Goal: Transaction & Acquisition: Purchase product/service

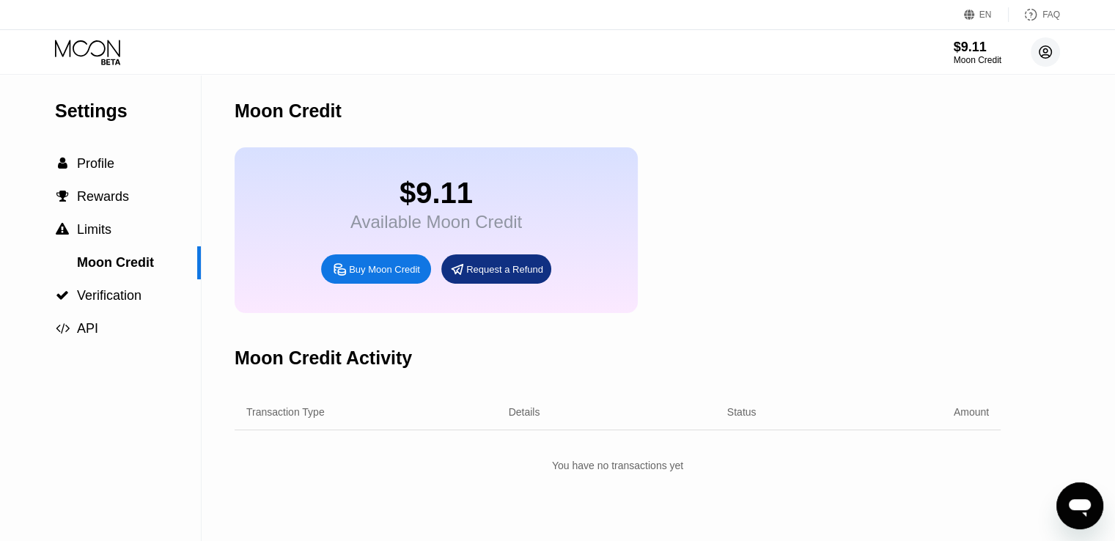
click at [1041, 56] on circle at bounding box center [1044, 51] width 29 height 29
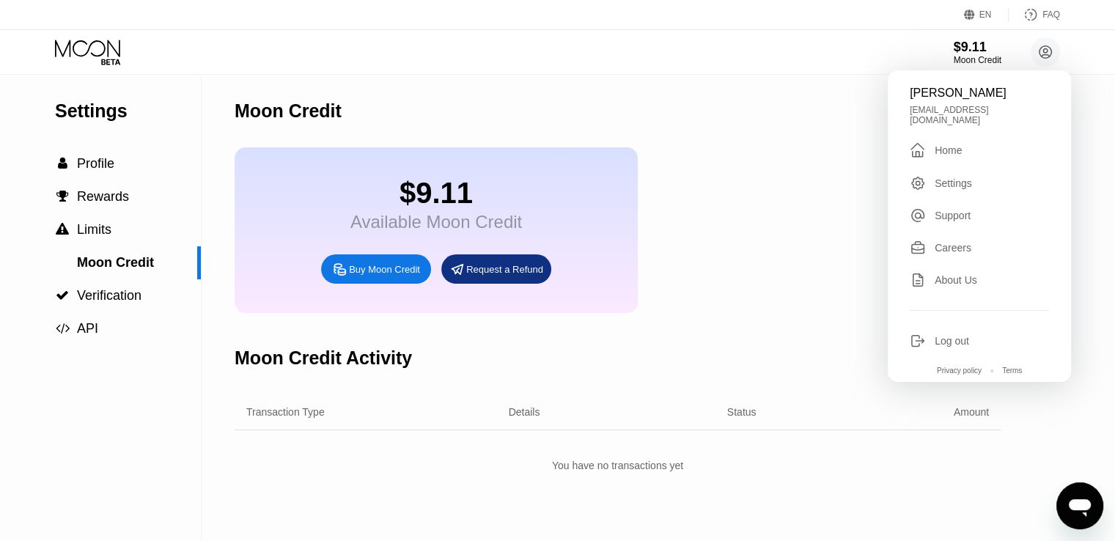
click at [945, 144] on div "Home" at bounding box center [947, 150] width 27 height 12
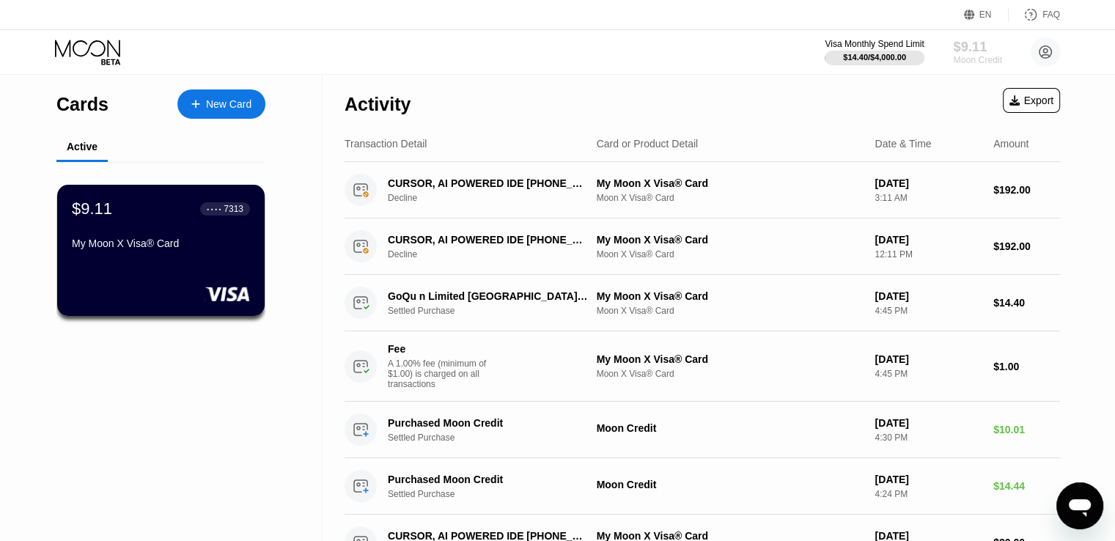
click at [973, 55] on div "Moon Credit" at bounding box center [977, 60] width 49 height 10
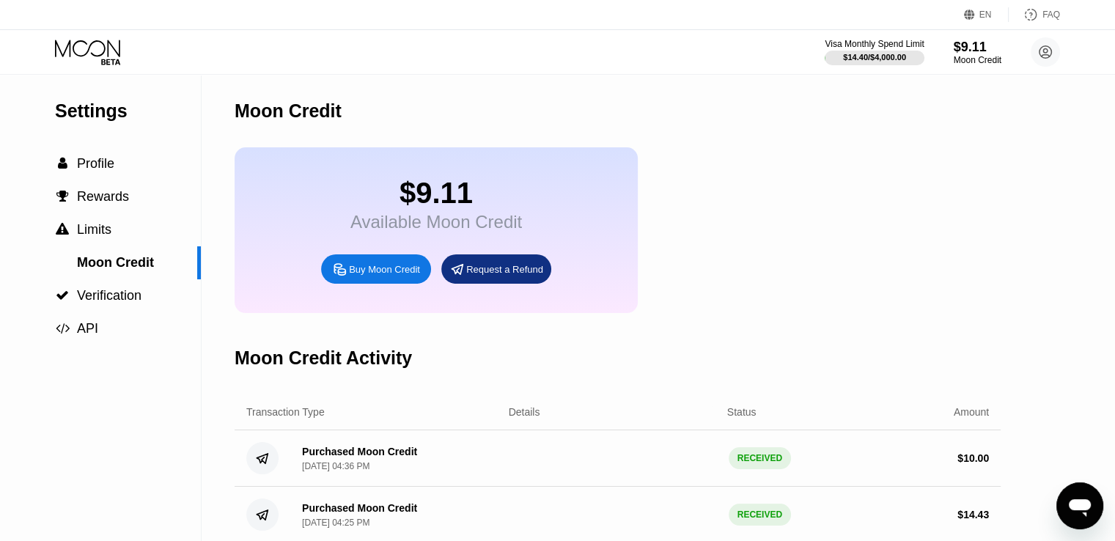
click at [363, 276] on div "Buy Moon Credit" at bounding box center [384, 269] width 71 height 12
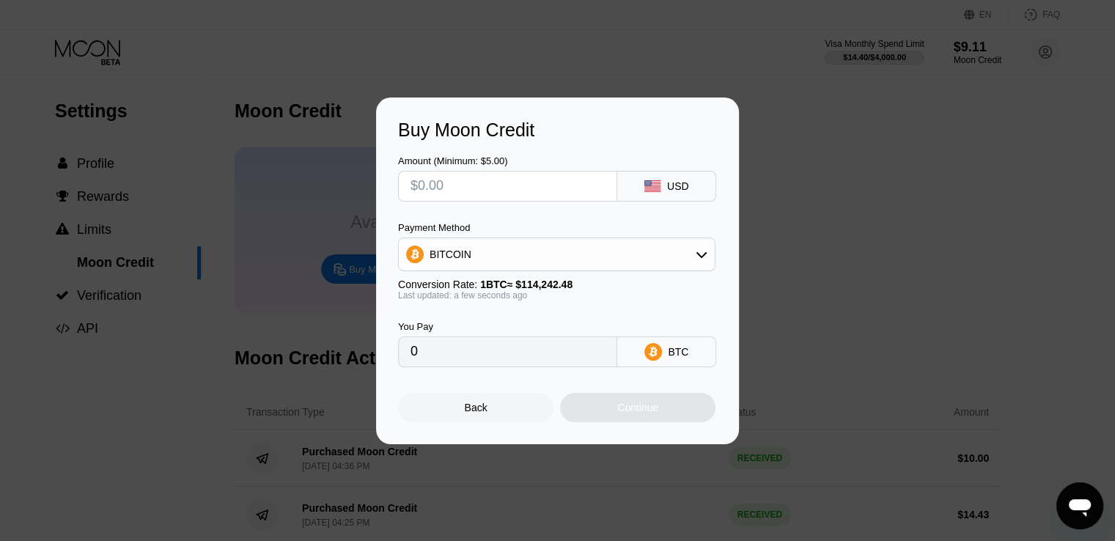
click at [492, 257] on div "BITCOIN" at bounding box center [557, 254] width 316 height 29
click at [449, 326] on span "USDT on TRON" at bounding box center [470, 327] width 74 height 12
type input "0.00"
click at [455, 196] on input "text" at bounding box center [507, 185] width 194 height 29
type input "$2"
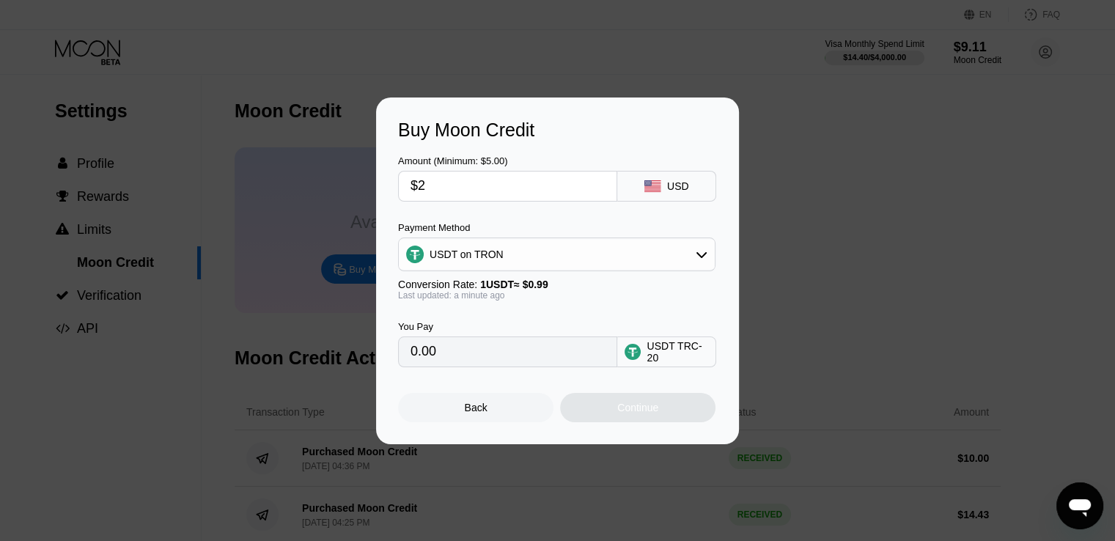
type input "2.02"
type input "$27"
type input "27.27"
type input "$27.3"
type input "27.58"
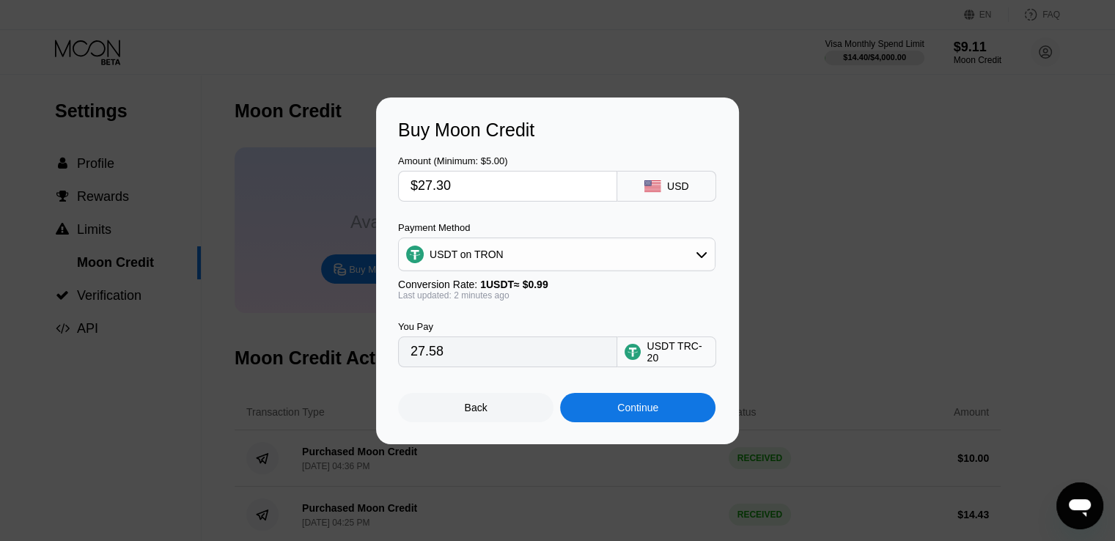
type input "$27.30"
click at [602, 419] on div "Continue" at bounding box center [637, 407] width 155 height 29
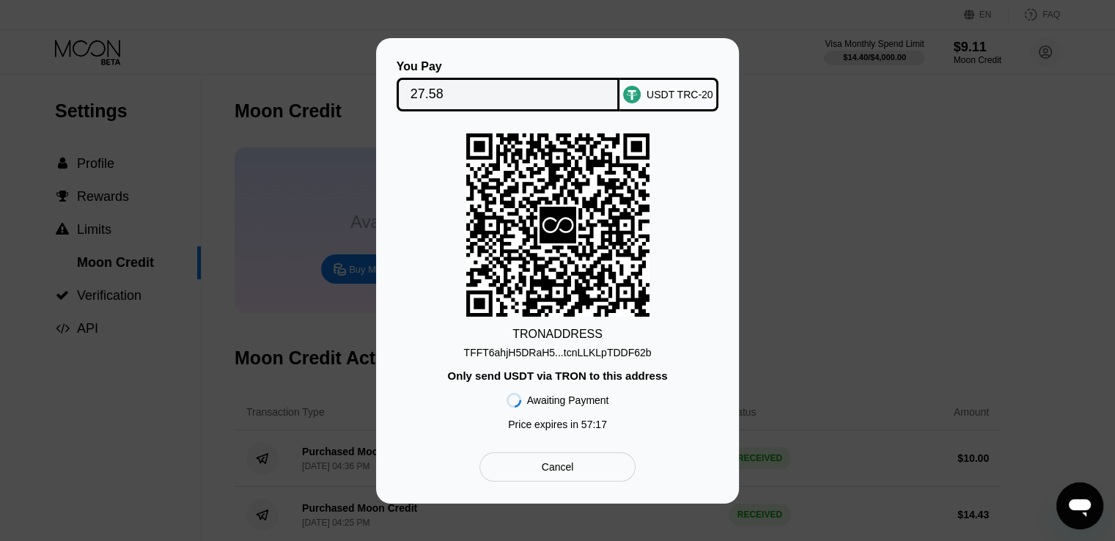
click at [495, 353] on div "TFFT6ahjH5DRaH5...tcnLLKLpTDDF62b" at bounding box center [558, 353] width 188 height 12
click at [429, 411] on div "TRON ADDRESS TFFT6ahjH5DRaH5...tcnLLKLpTDDF62b Only send USDT via TRON to this …" at bounding box center [557, 285] width 319 height 304
click at [390, 417] on div "You Pay 27.58 USDT TRC-20 TRON ADDRESS TFFT6ahjH5DRaH5...tcnLLKLpTDDF62b Only s…" at bounding box center [557, 270] width 363 height 465
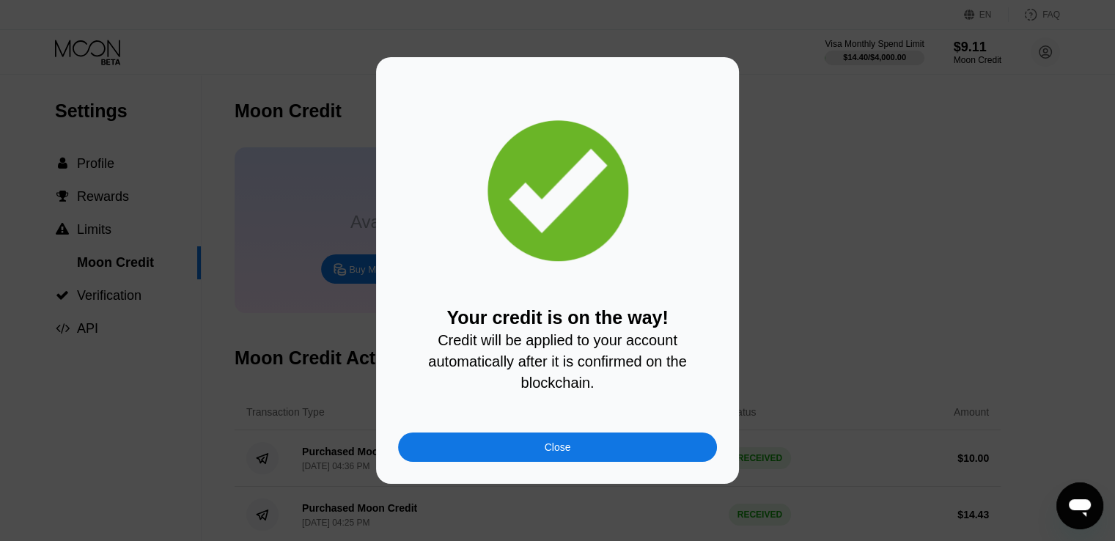
click at [434, 453] on div "Close" at bounding box center [557, 446] width 319 height 29
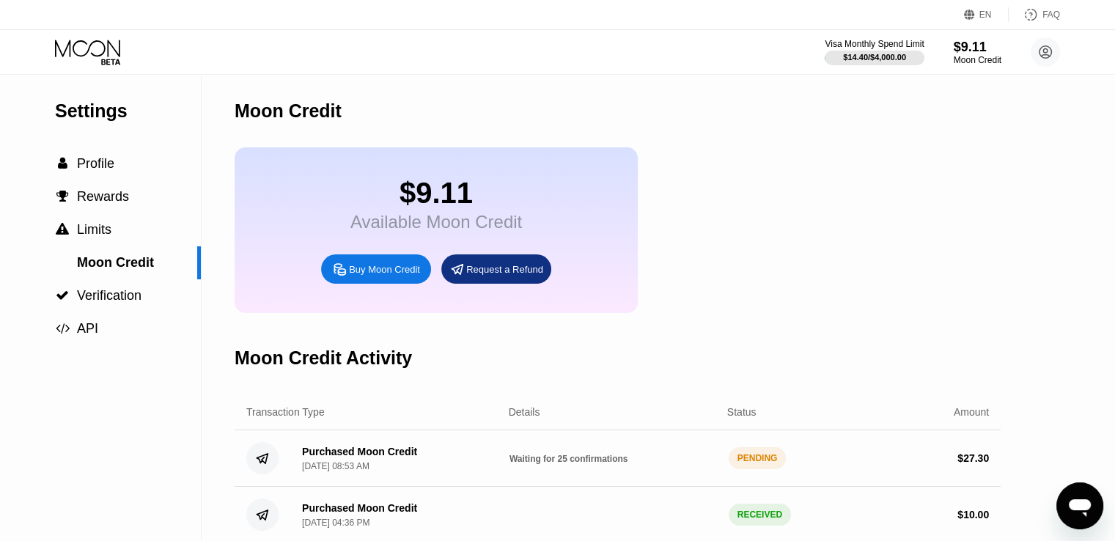
click at [691, 328] on div "Moon Credit $9.11 Available Moon Credit Buy Moon Credit Request a Refund Moon C…" at bounding box center [618, 365] width 766 height 581
click at [1052, 51] on circle at bounding box center [1044, 51] width 29 height 29
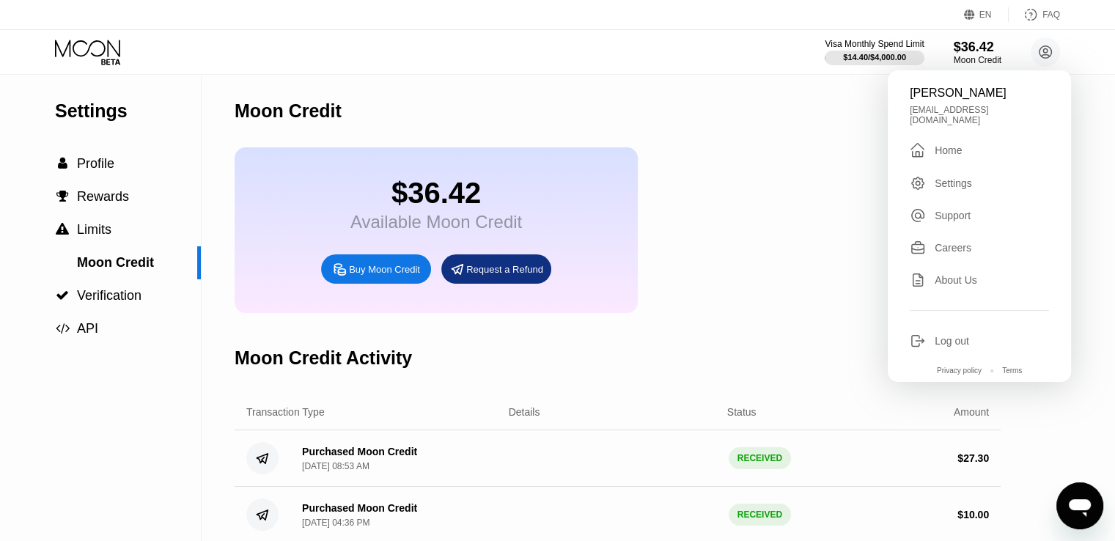
click at [949, 144] on div "Home" at bounding box center [947, 150] width 27 height 12
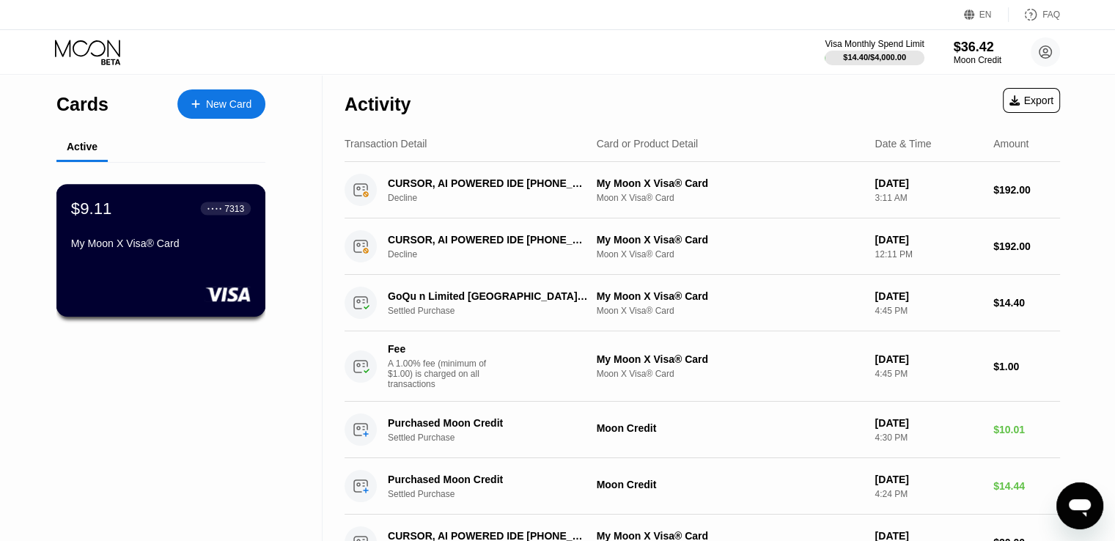
click at [182, 249] on div "My Moon X Visa® Card" at bounding box center [161, 243] width 180 height 12
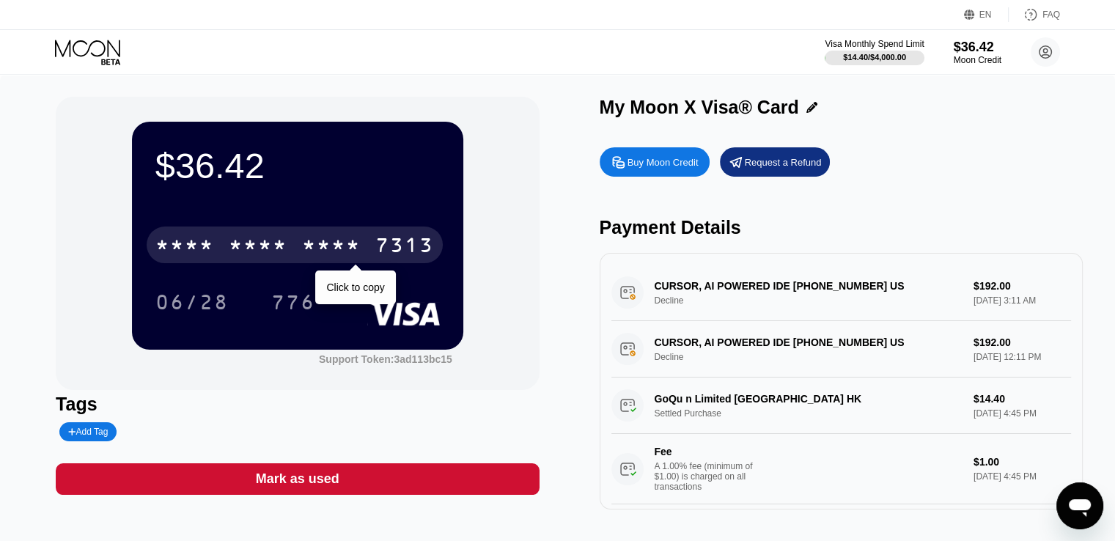
click at [193, 251] on div "* * * *" at bounding box center [184, 246] width 59 height 23
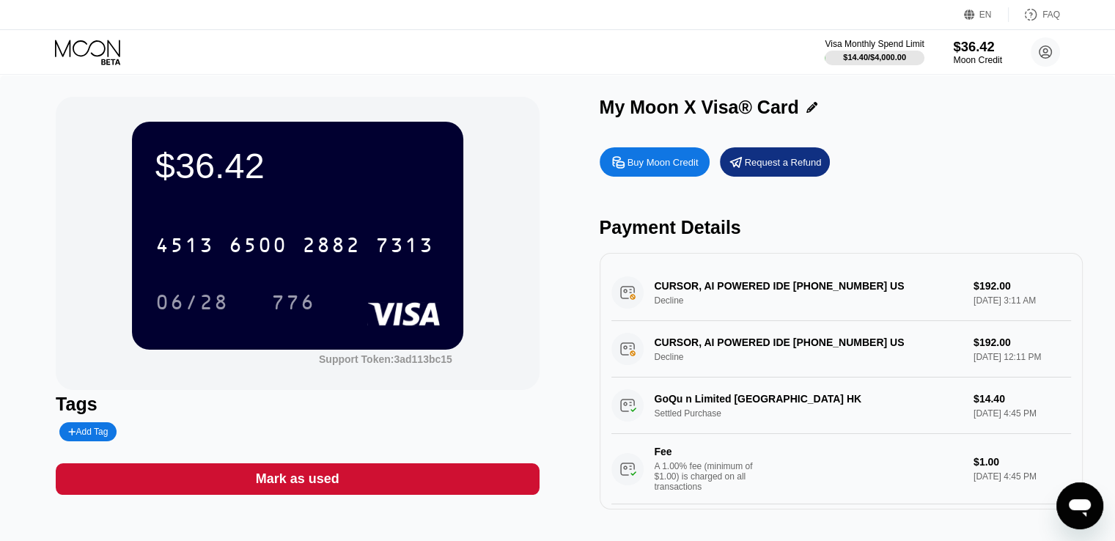
click at [975, 51] on div "$36.42" at bounding box center [977, 46] width 49 height 15
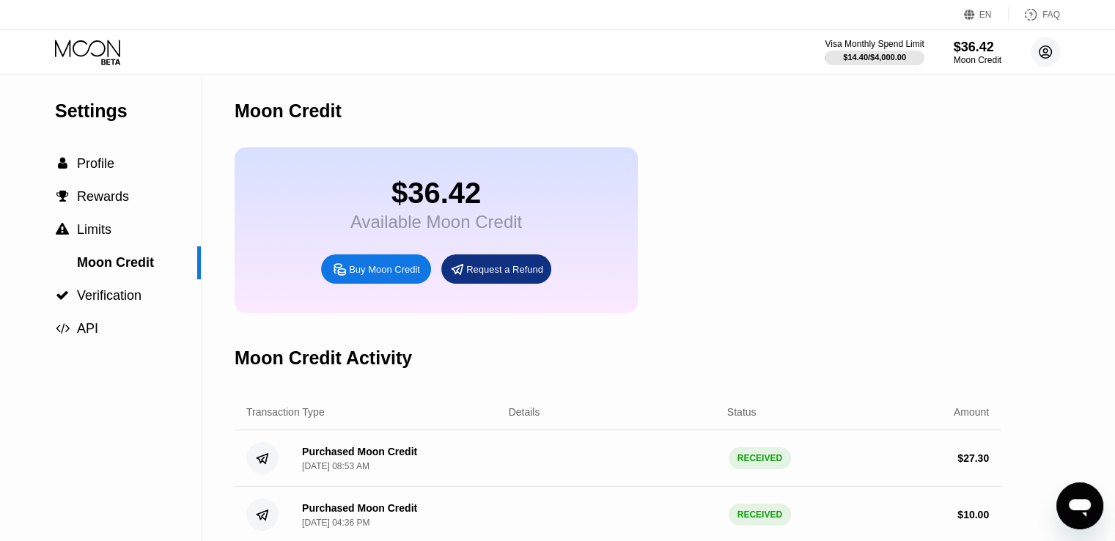
click at [1035, 51] on circle at bounding box center [1044, 51] width 29 height 29
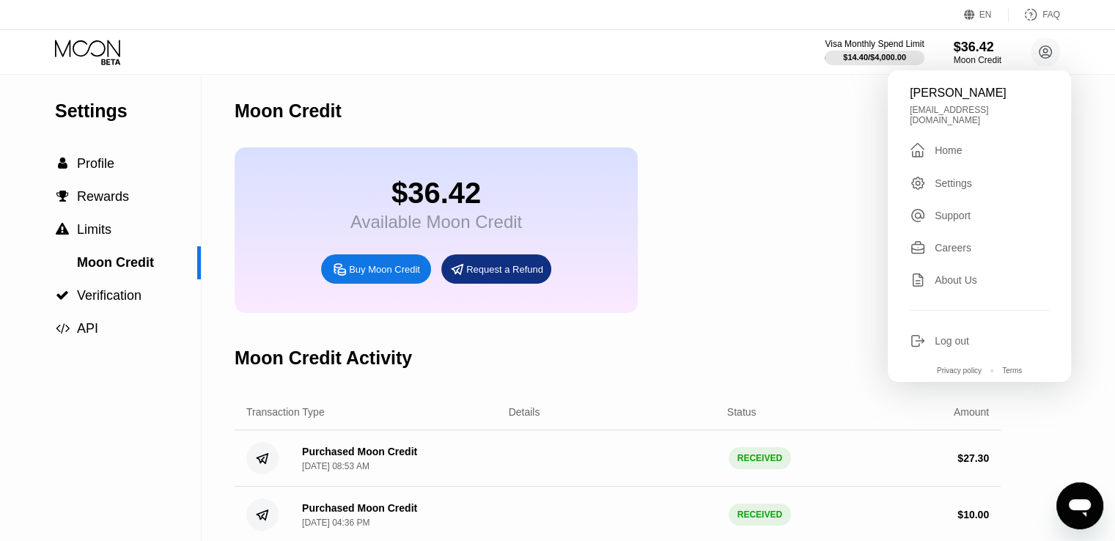
click at [932, 147] on div "" at bounding box center [921, 150] width 25 height 18
